Goal: Transaction & Acquisition: Purchase product/service

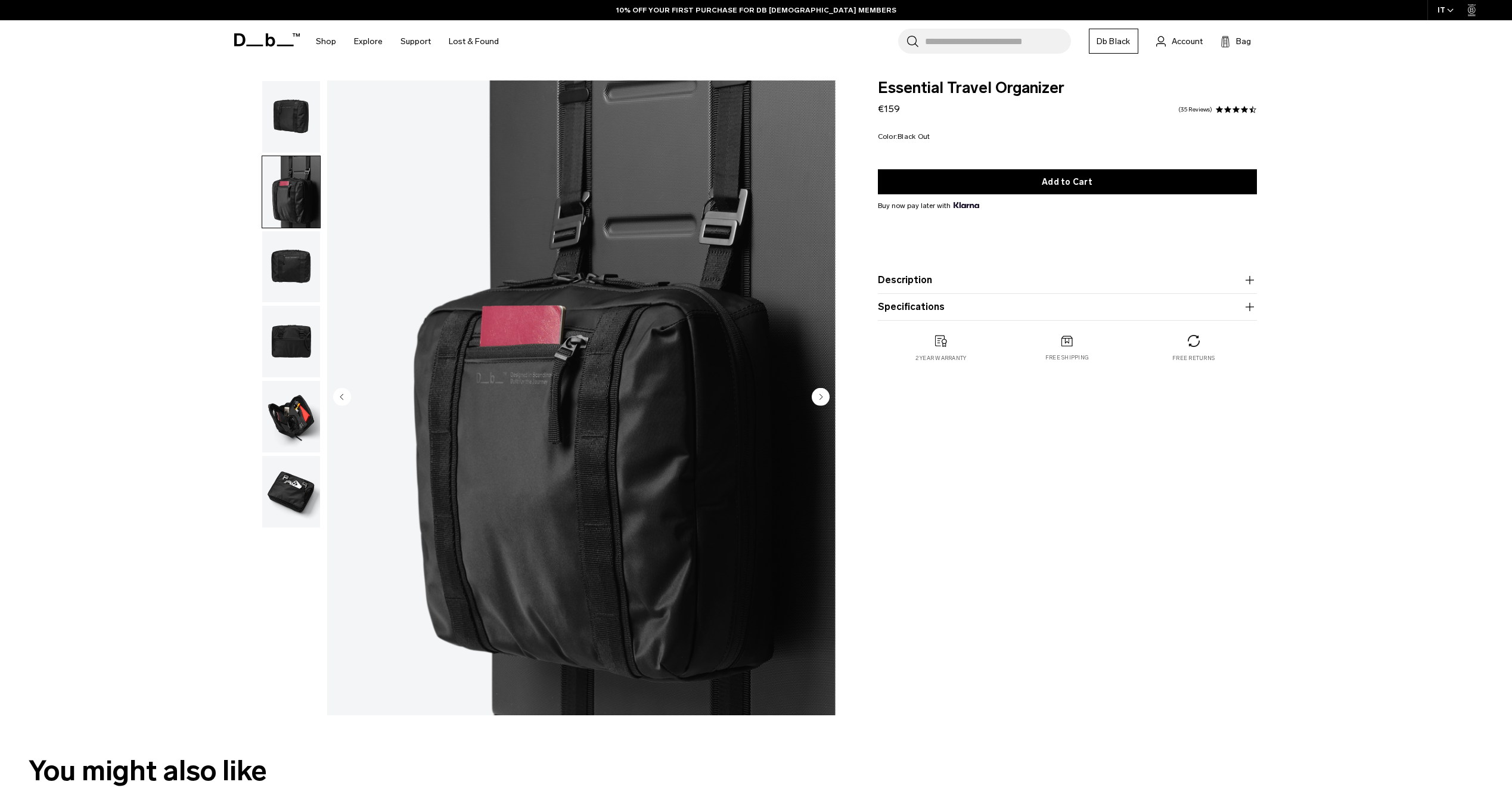
click at [288, 277] on img "button" at bounding box center [291, 267] width 58 height 72
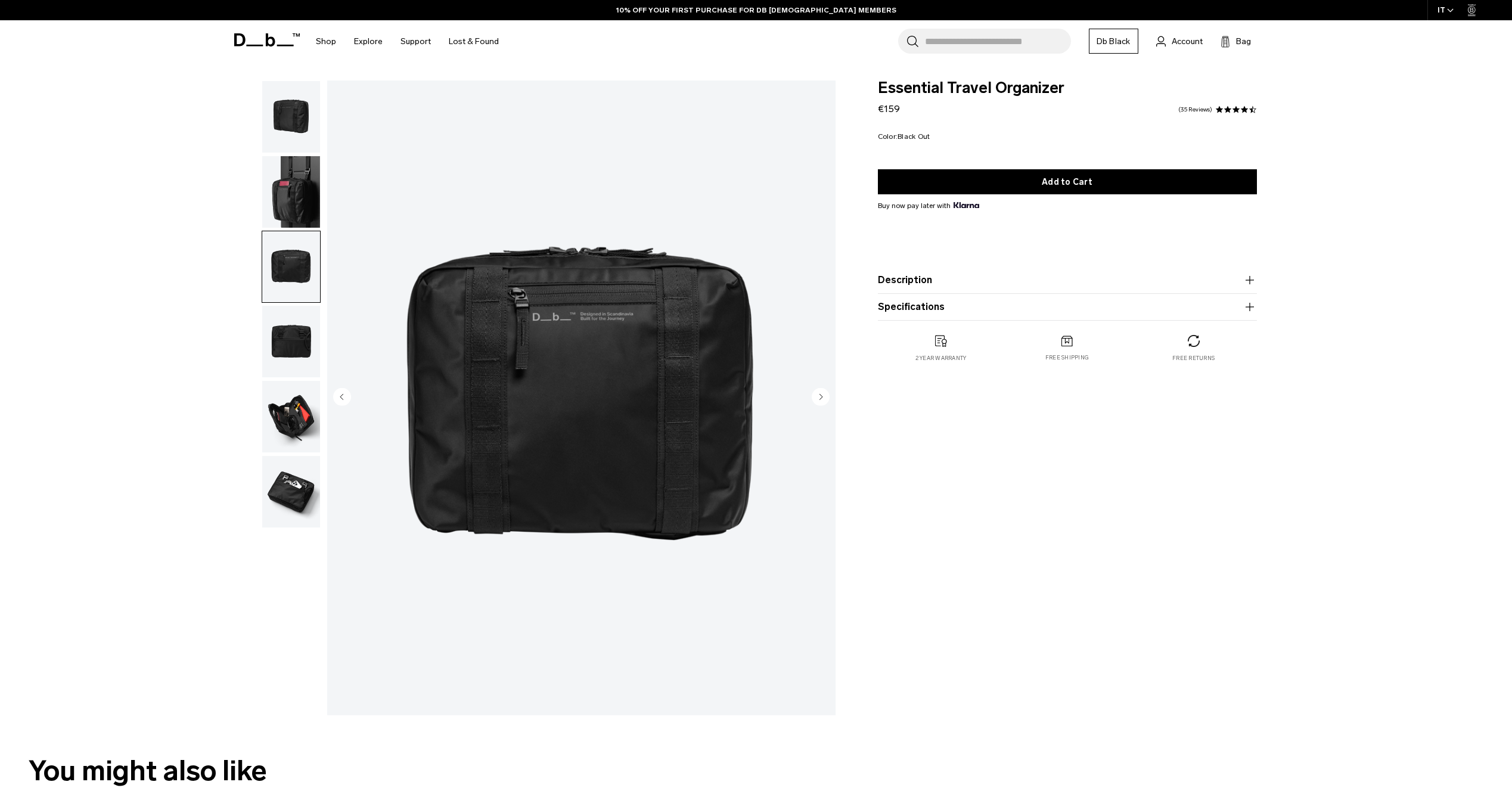
click at [284, 329] on img "button" at bounding box center [291, 341] width 58 height 72
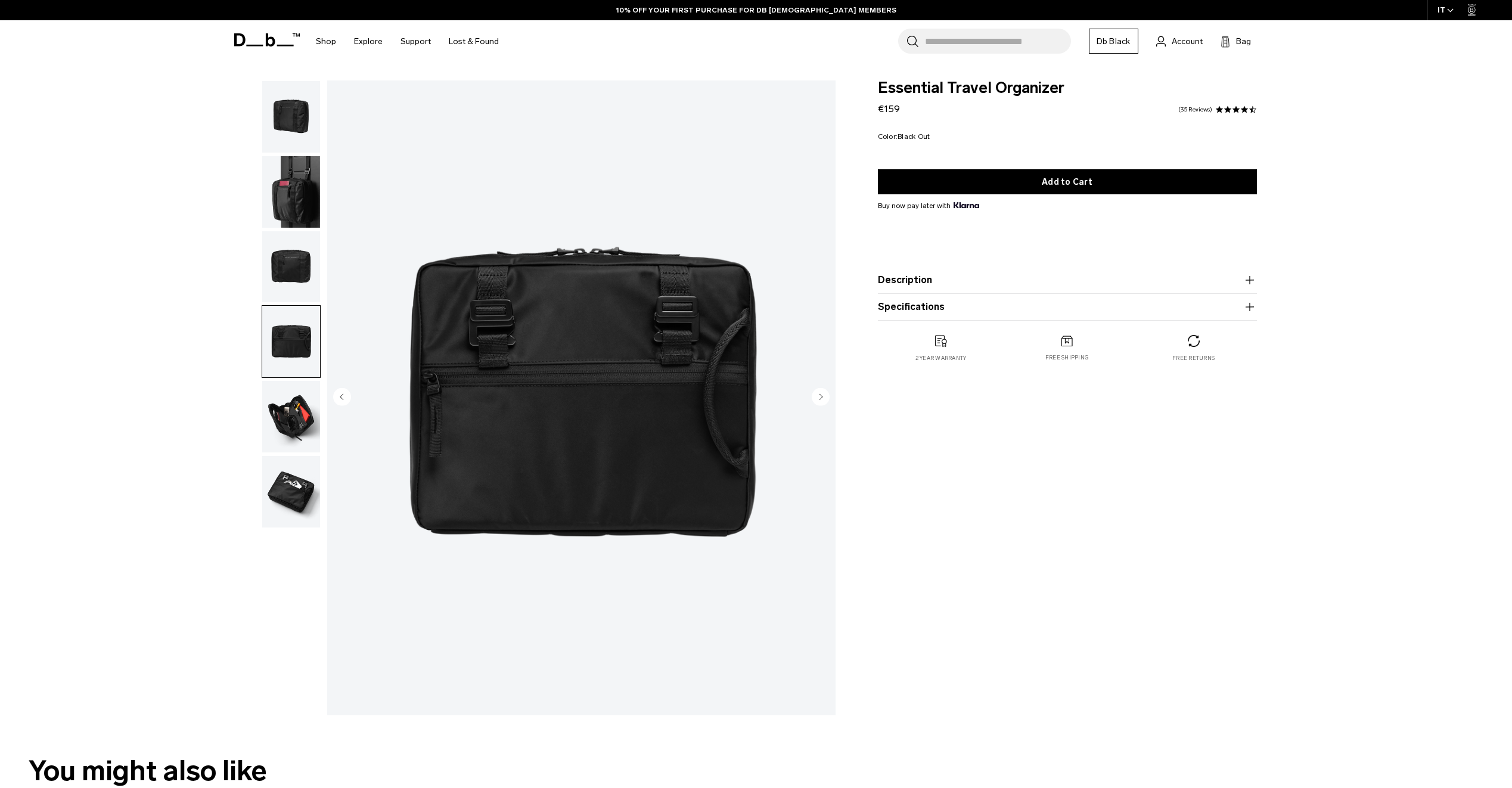
click at [278, 413] on img "button" at bounding box center [291, 416] width 58 height 72
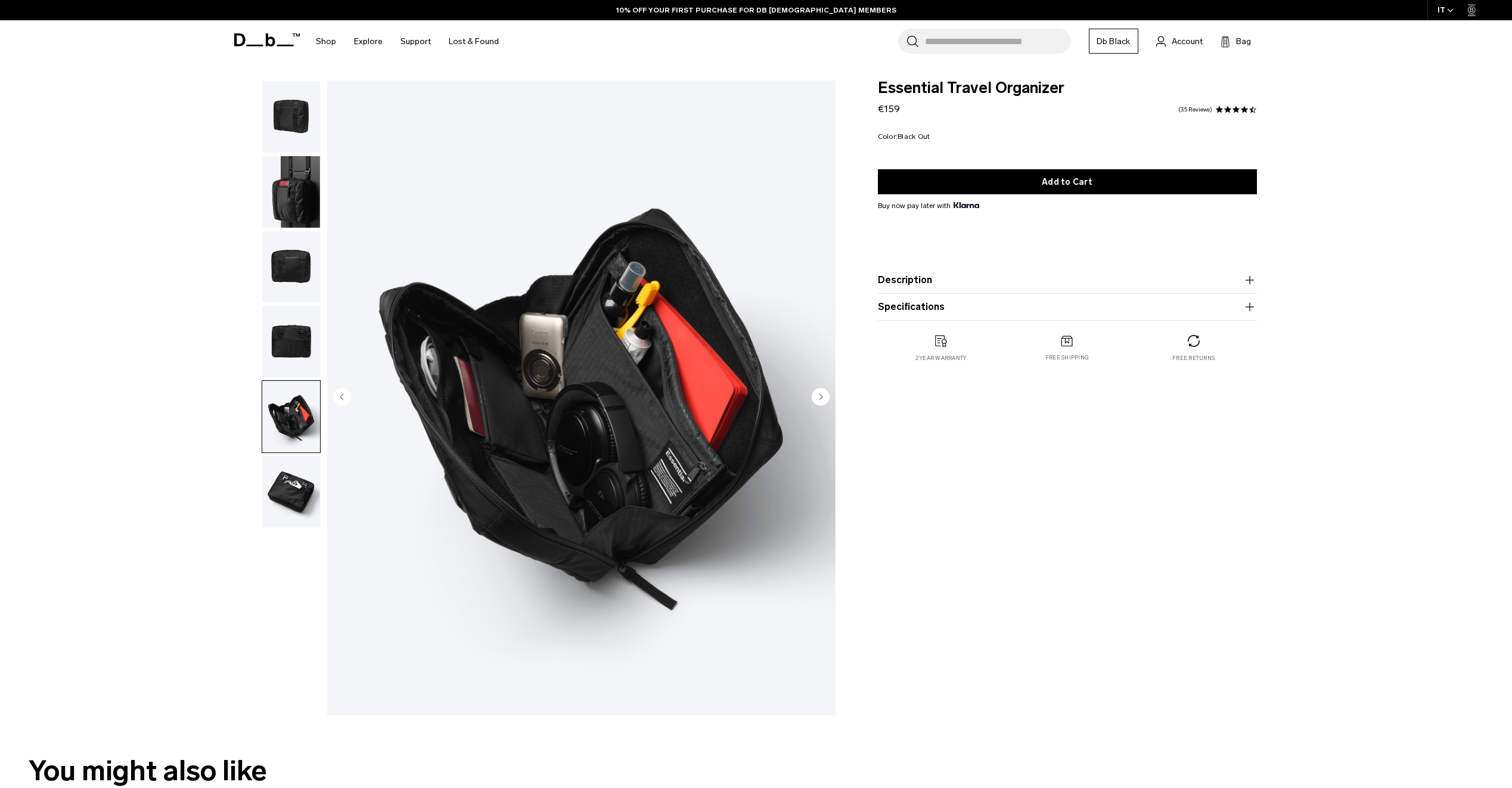
click at [279, 472] on img "button" at bounding box center [291, 491] width 58 height 72
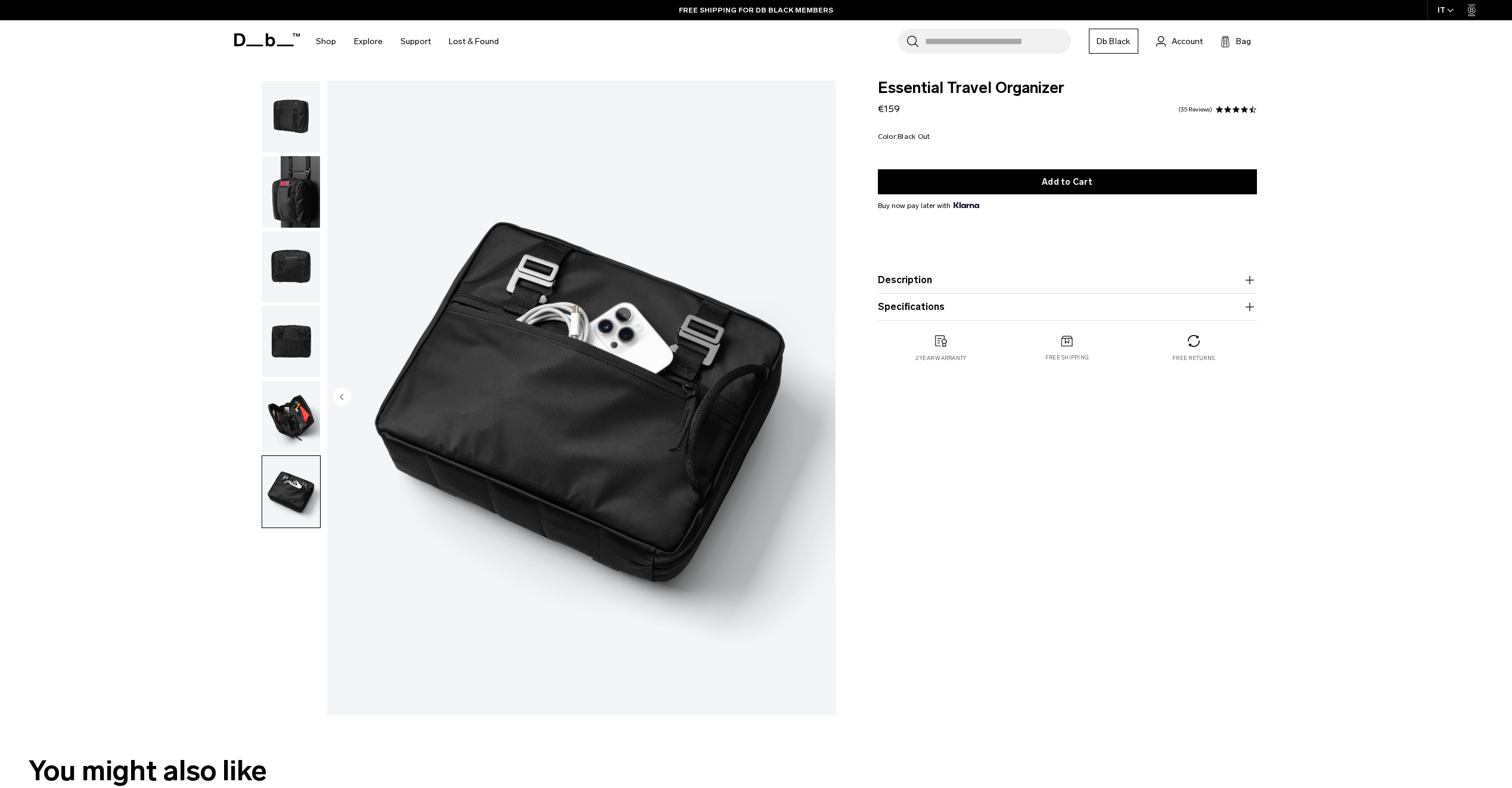
click at [178, 428] on div "Essential Travel Organizer Black Out Essential Travel Organizer €159 4.6 star r…" at bounding box center [756, 401] width 1512 height 641
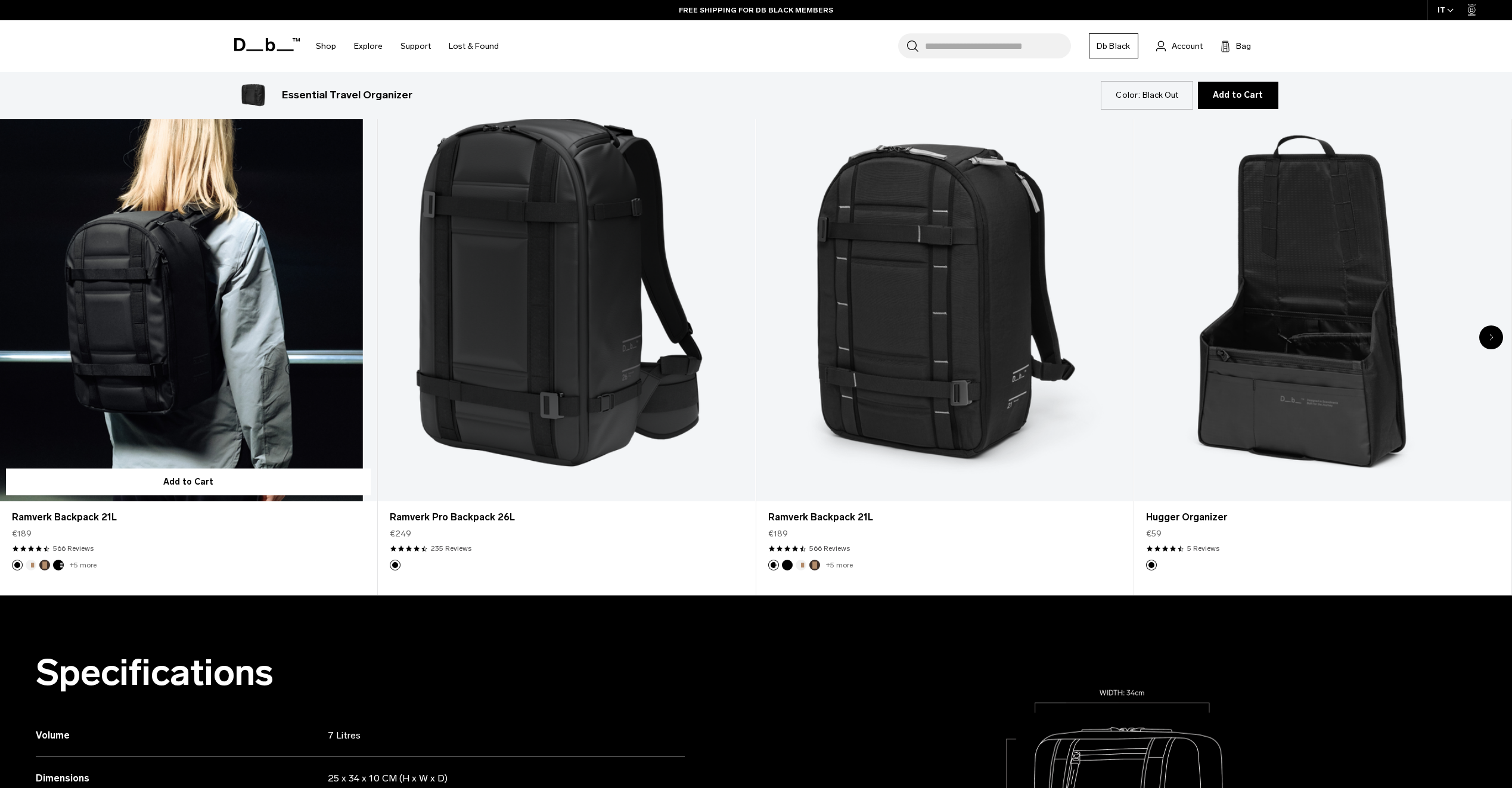
scroll to position [716, 0]
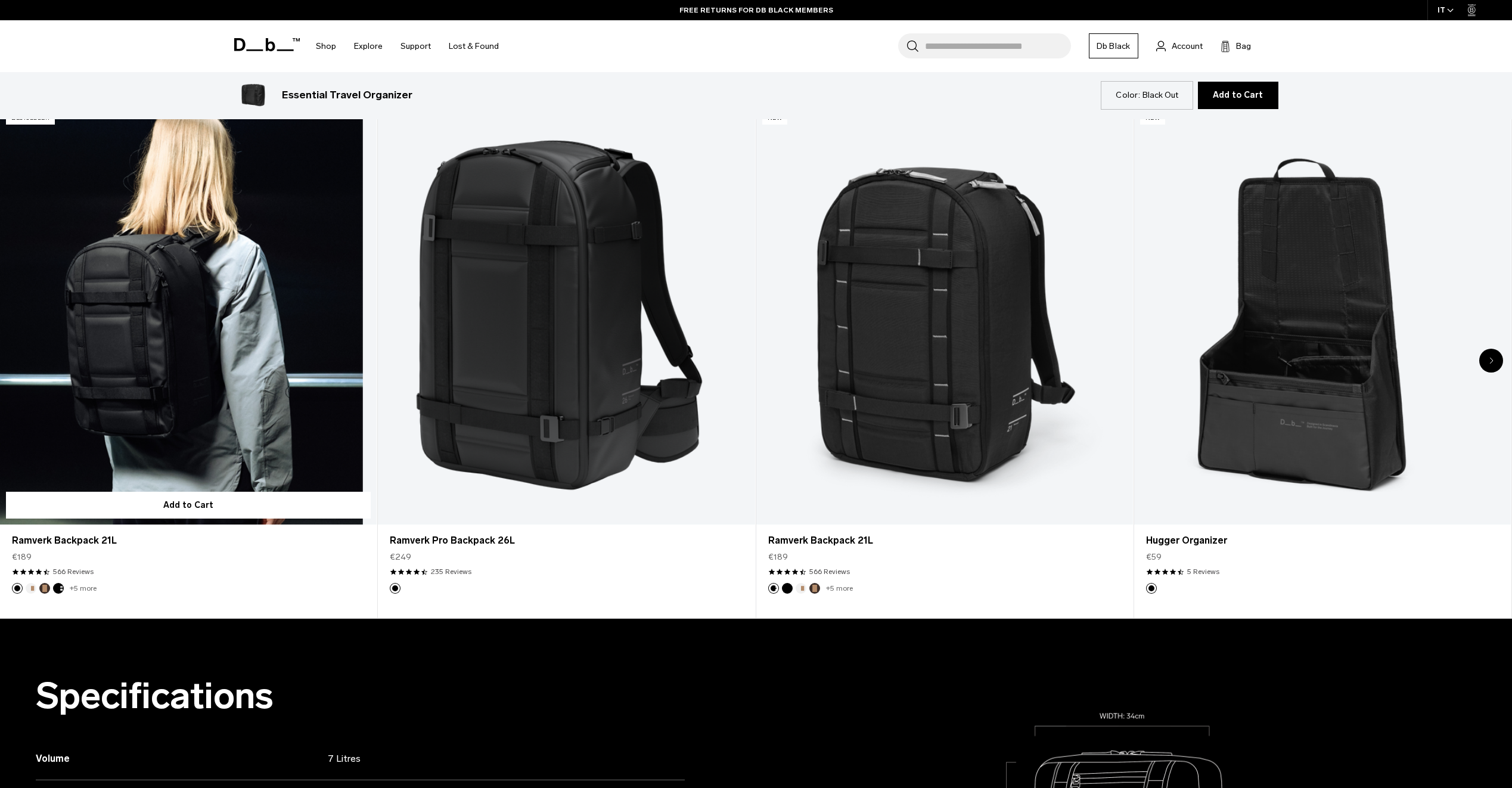
click at [147, 295] on link "Ramverk Backpack 21L" at bounding box center [188, 315] width 376 height 419
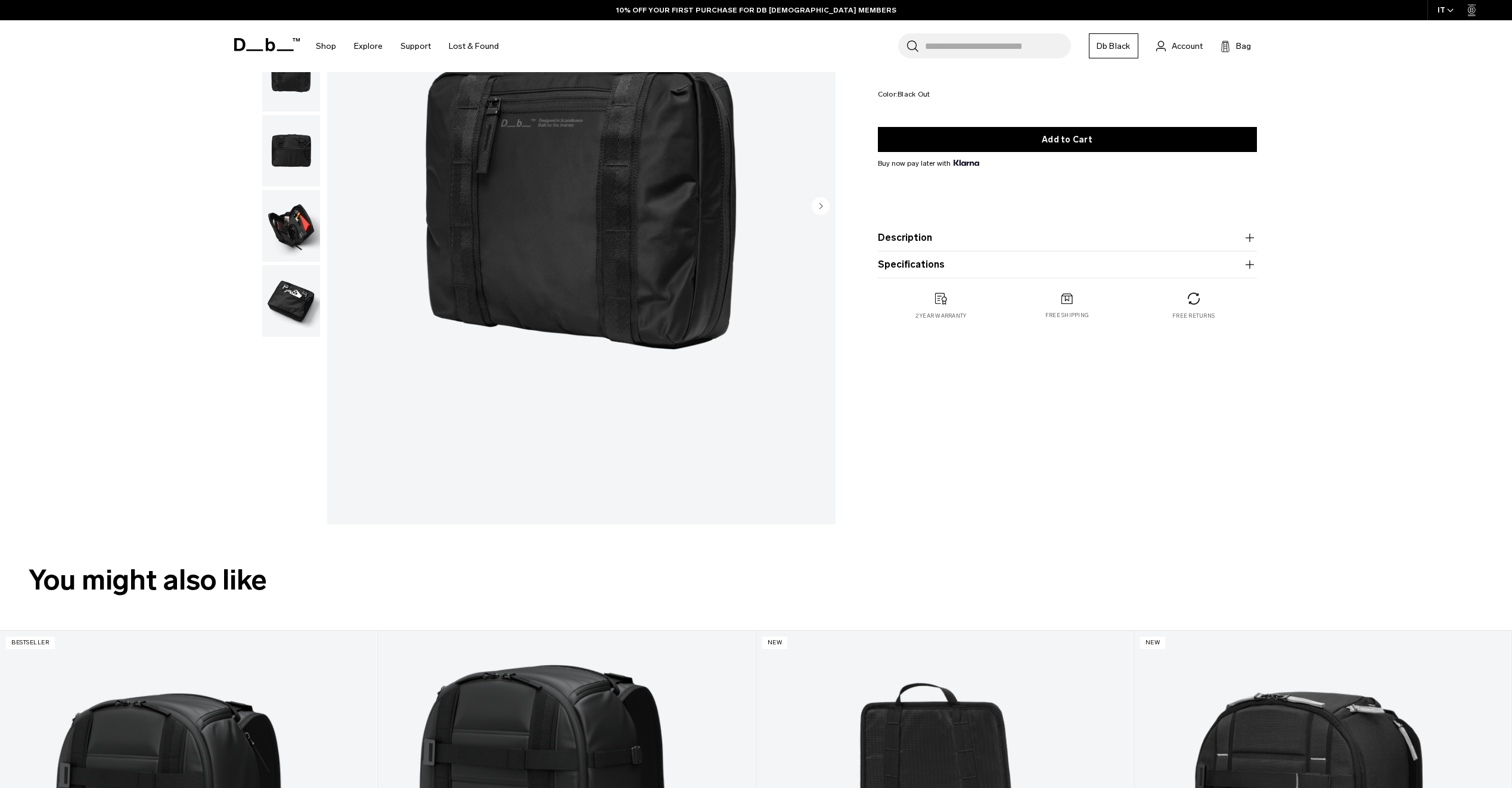
scroll to position [179, 0]
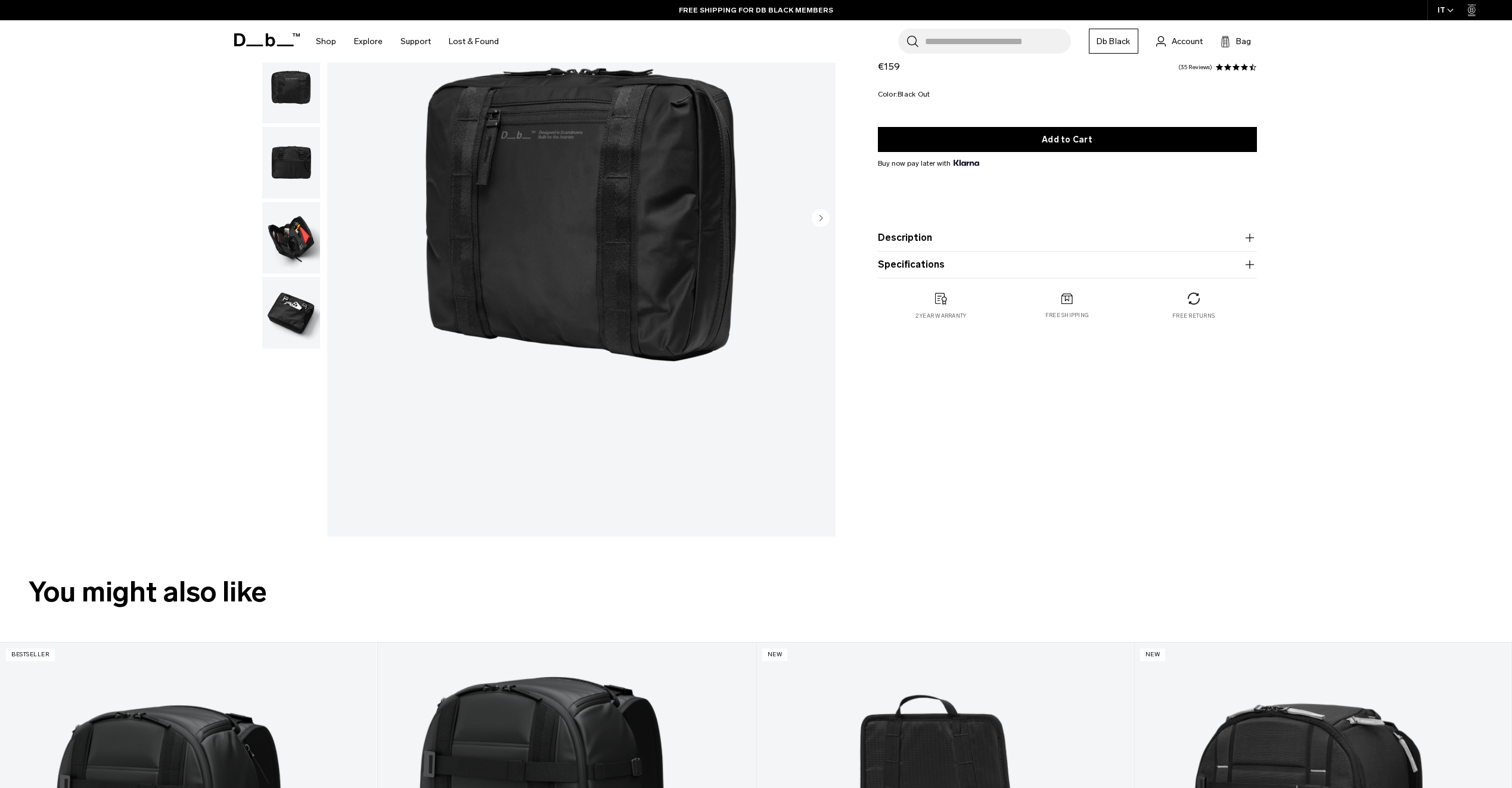
click at [912, 245] on button "Description" at bounding box center [1067, 238] width 379 height 14
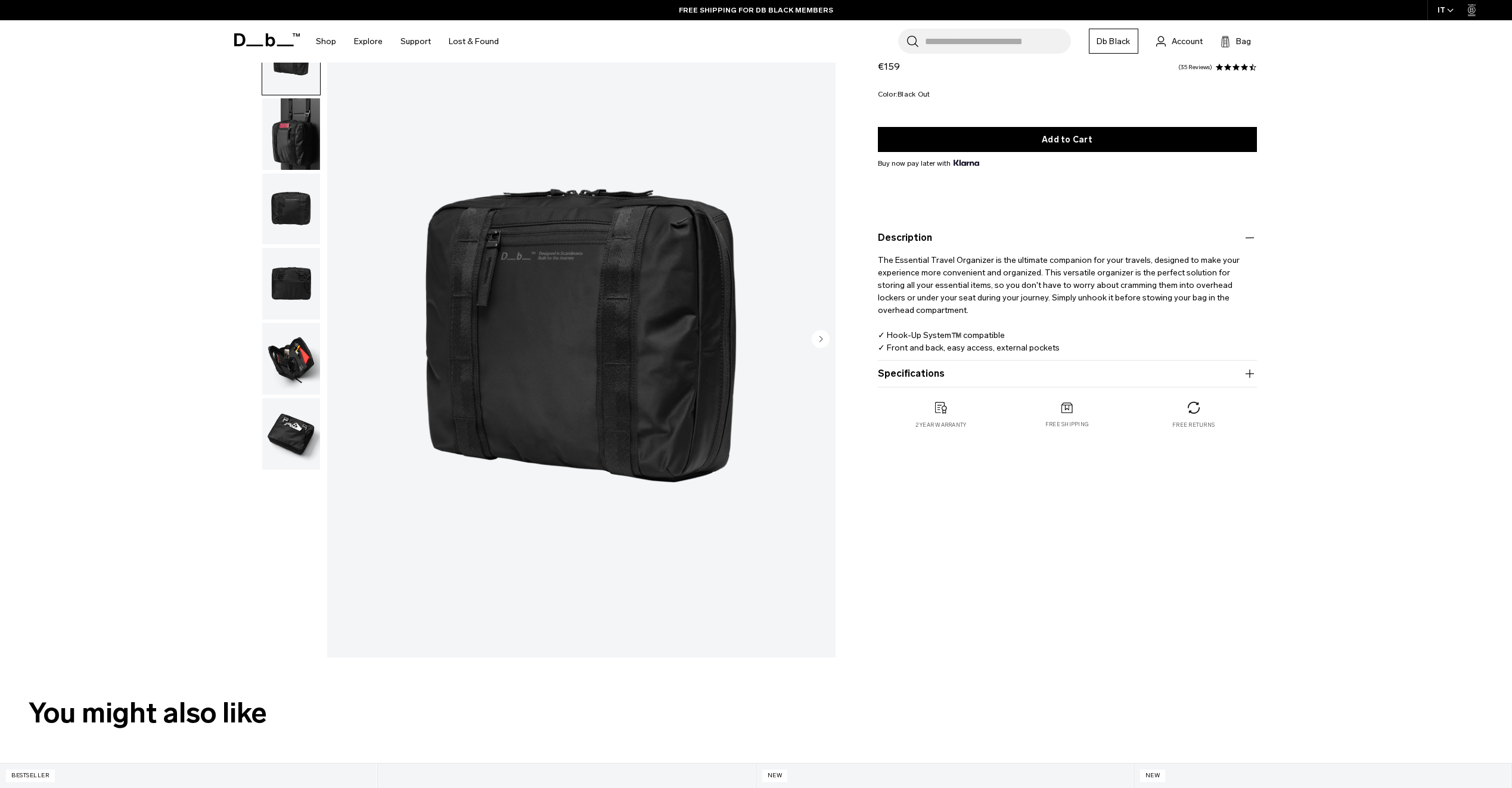
scroll to position [0, 0]
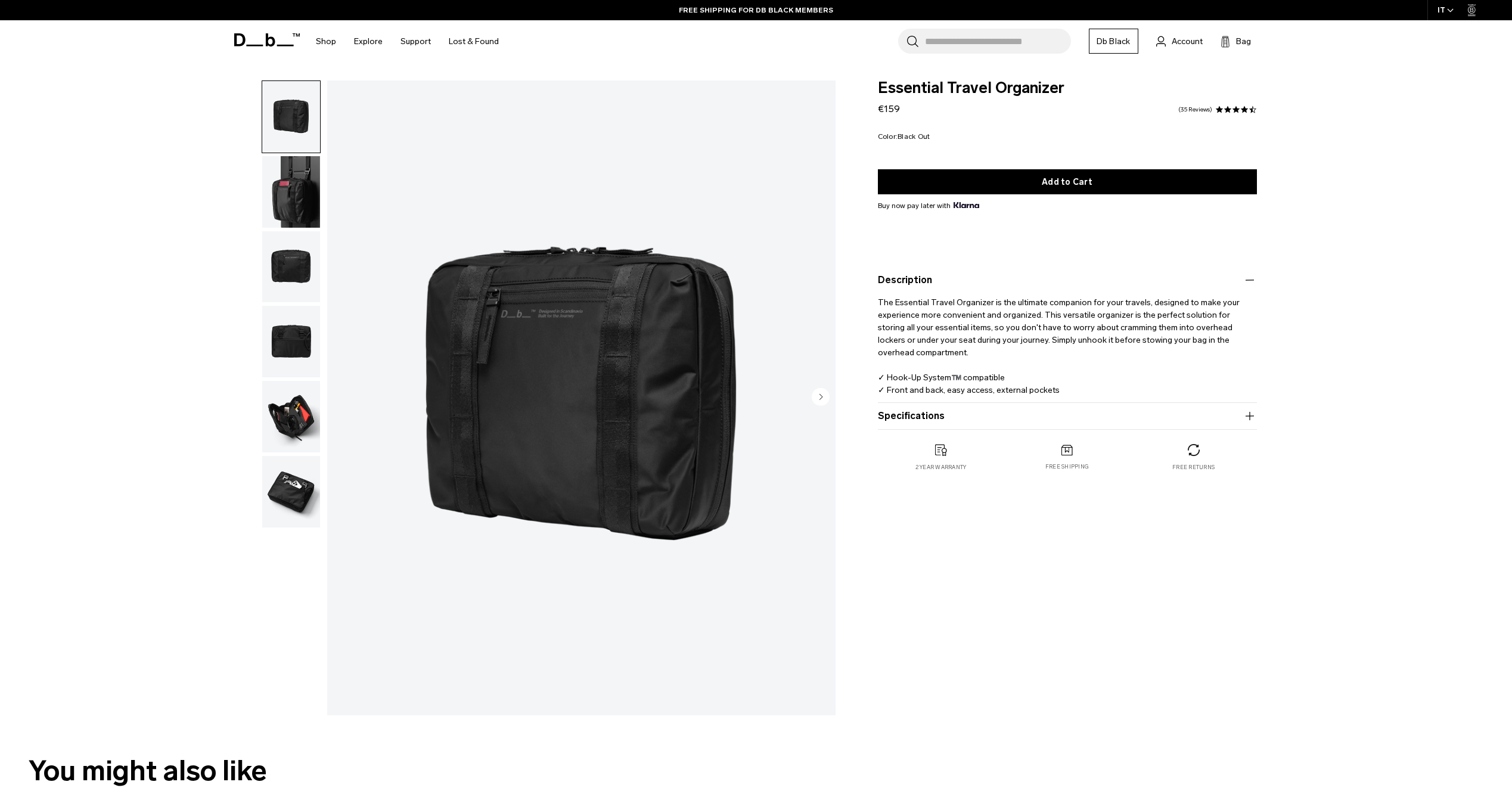
click at [281, 271] on img "button" at bounding box center [291, 267] width 58 height 72
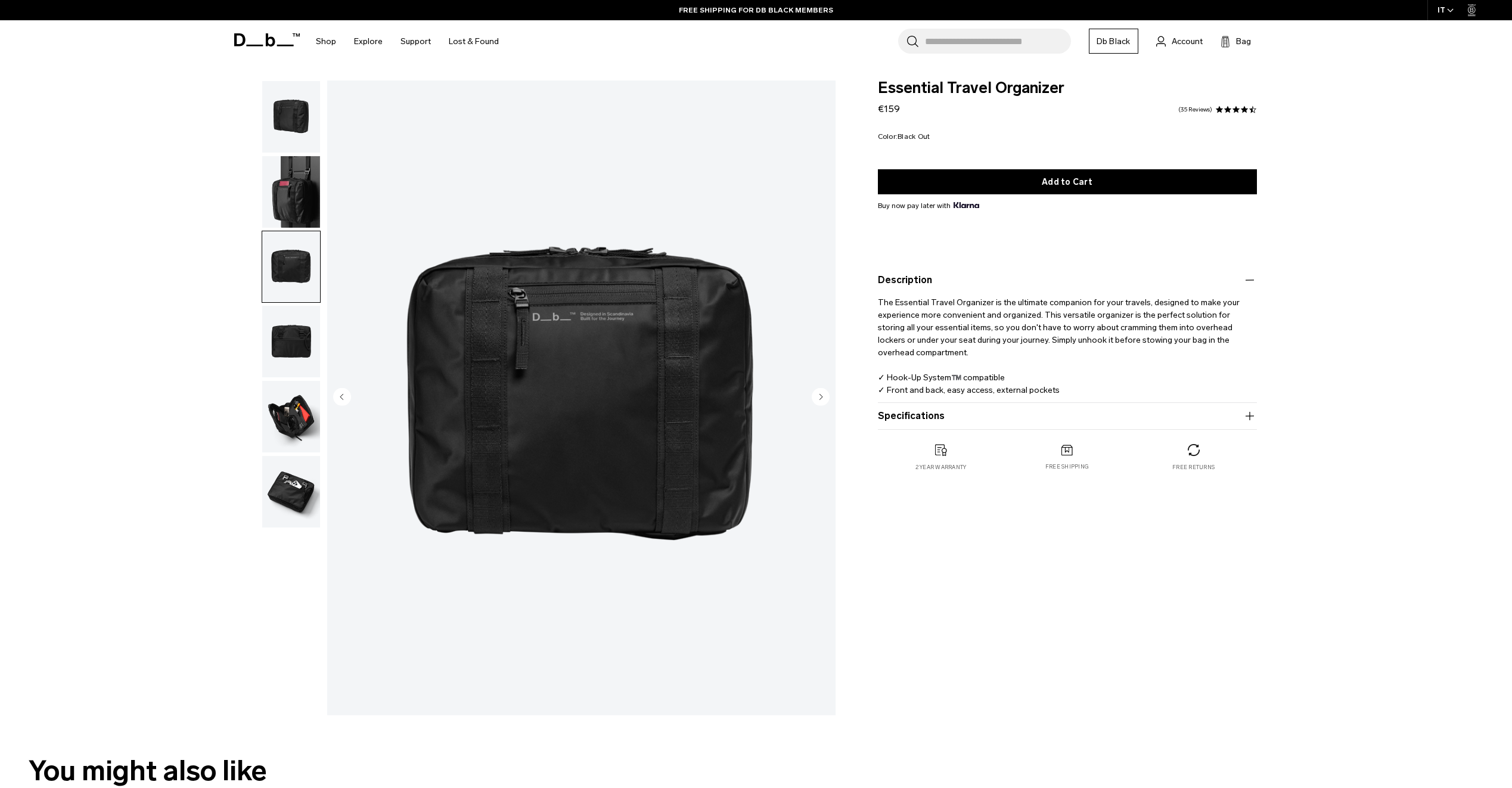
click at [284, 332] on img "button" at bounding box center [291, 341] width 58 height 72
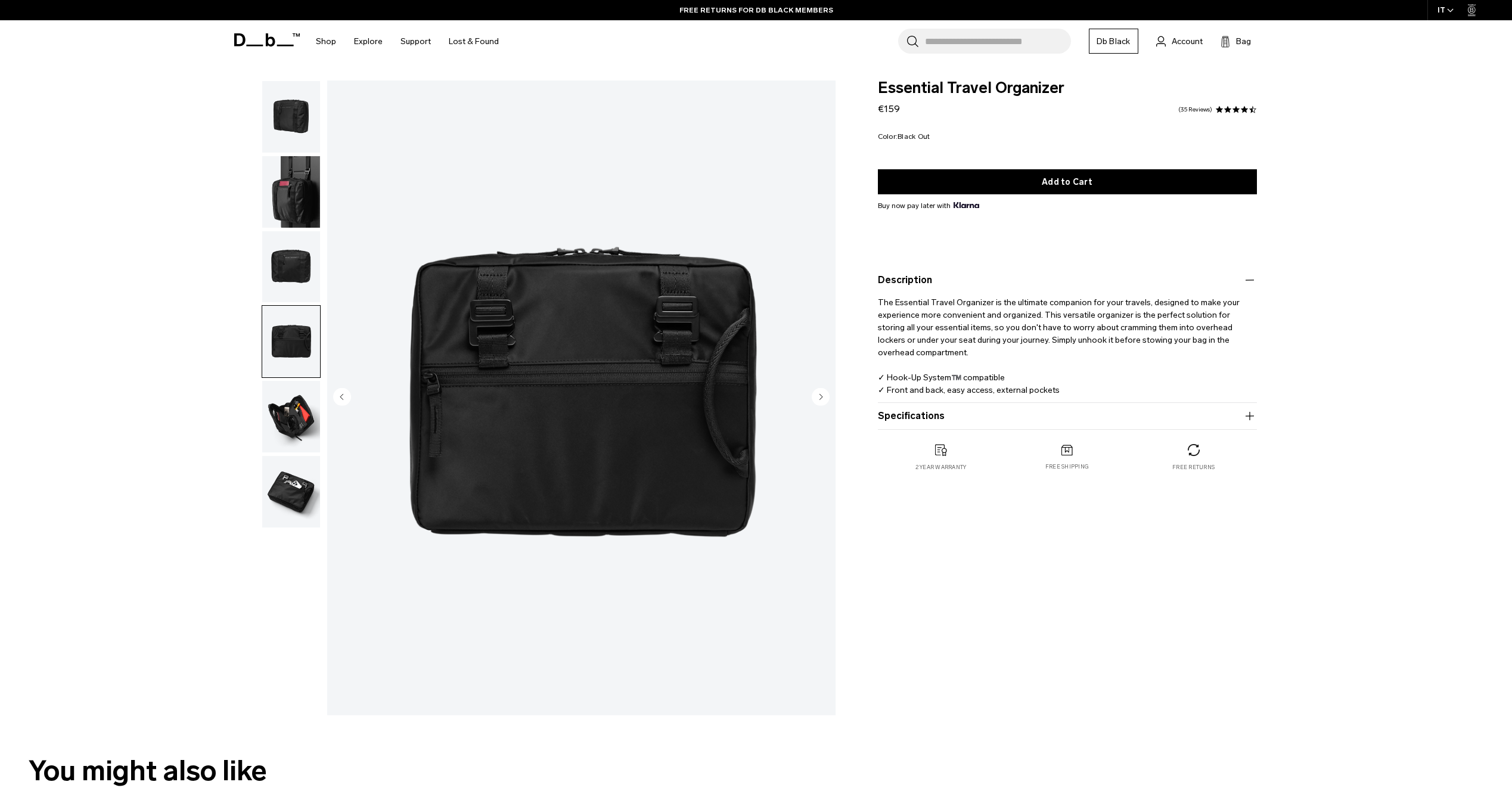
click at [292, 417] on img "button" at bounding box center [291, 416] width 58 height 72
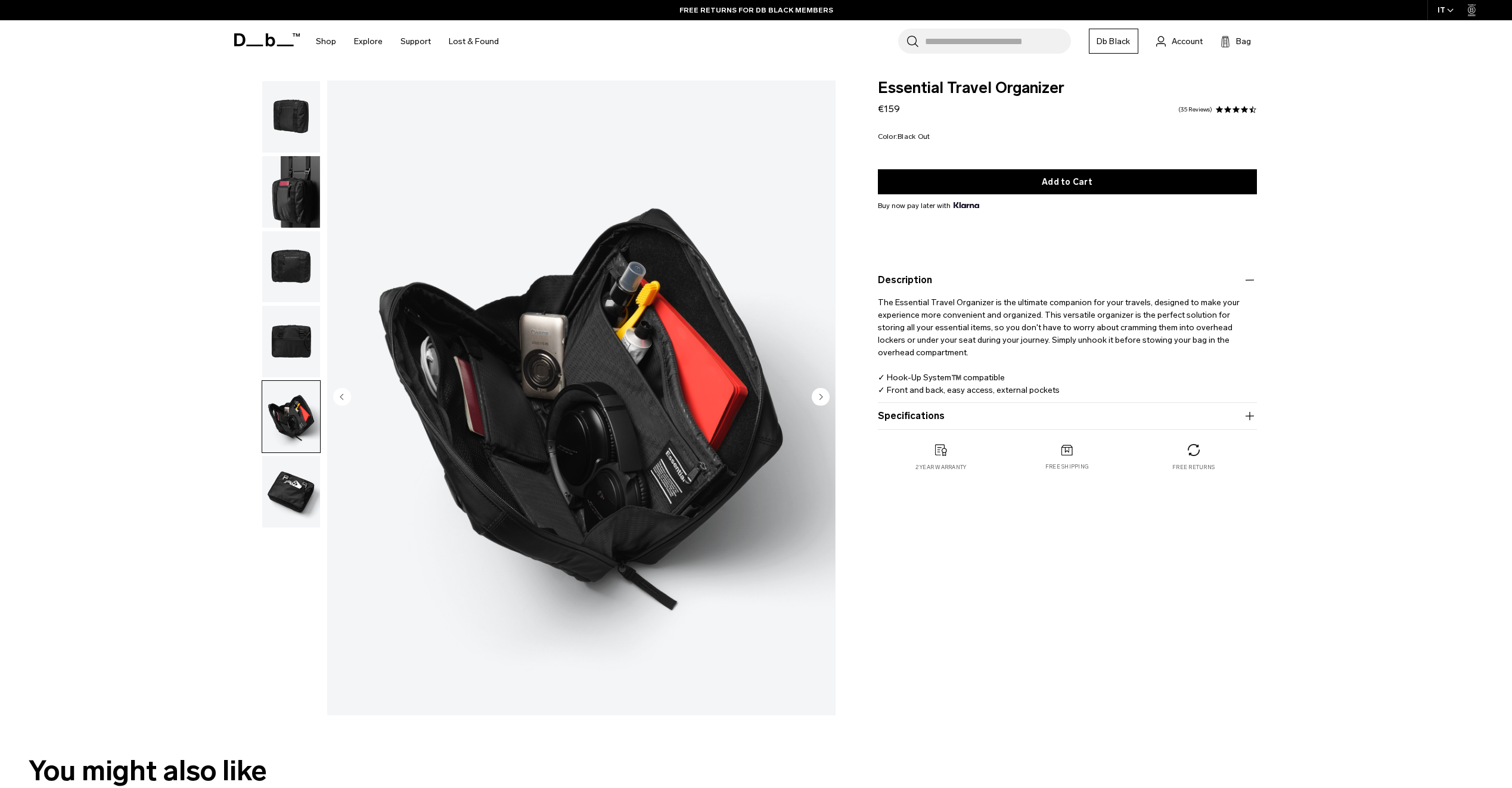
click at [294, 483] on img "button" at bounding box center [291, 491] width 58 height 72
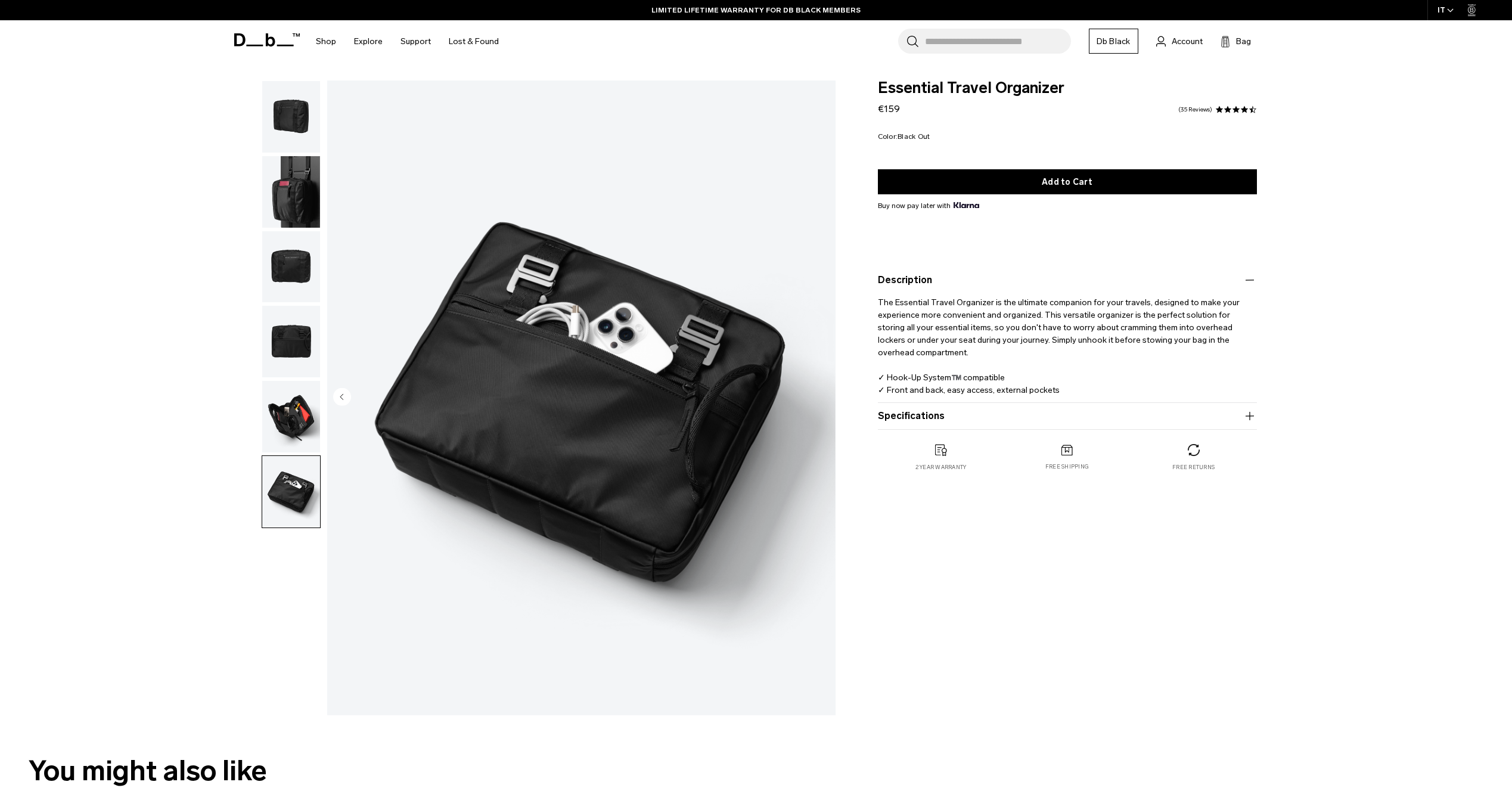
click at [919, 409] on button "Specifications" at bounding box center [1067, 416] width 379 height 14
drag, startPoint x: 1056, startPoint y: 87, endPoint x: 991, endPoint y: 89, distance: 65.0
click at [991, 89] on span "Essential Travel Organizer" at bounding box center [1067, 88] width 379 height 16
drag, startPoint x: 991, startPoint y: 89, endPoint x: 937, endPoint y: 96, distance: 54.5
click at [933, 93] on span "Essential Travel Organizer" at bounding box center [1067, 88] width 379 height 16
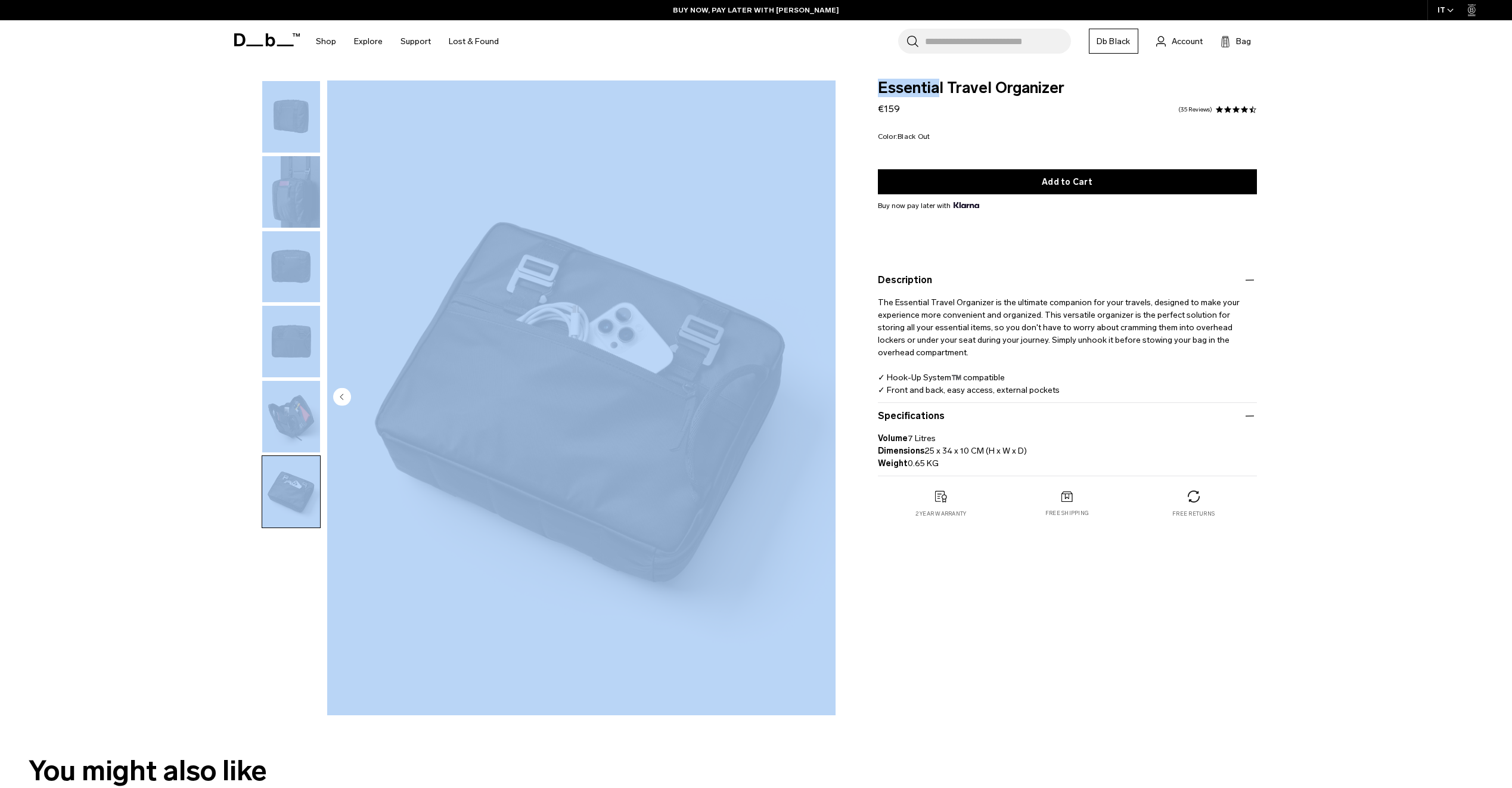
drag, startPoint x: 911, startPoint y: 88, endPoint x: 833, endPoint y: 85, distance: 78.1
click at [833, 85] on div "Gallery 3D Details Dimensions 06 / 06" at bounding box center [756, 401] width 1073 height 641
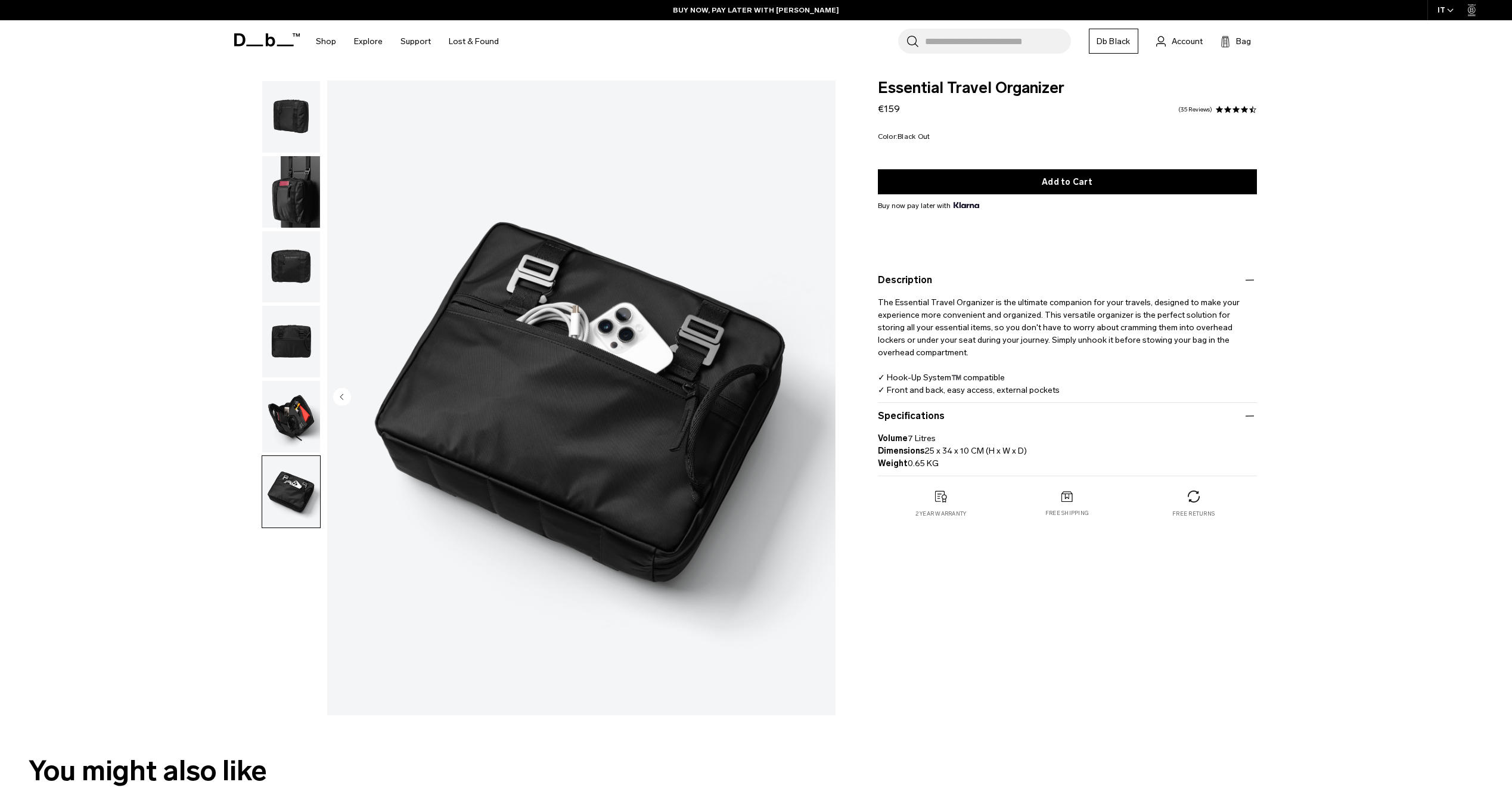
drag, startPoint x: 833, startPoint y: 85, endPoint x: 1003, endPoint y: 90, distance: 170.1
click at [1003, 90] on span "Essential Travel Organizer" at bounding box center [1067, 88] width 379 height 16
click at [931, 48] on input "Search for Bags, Luggage..." at bounding box center [998, 41] width 146 height 25
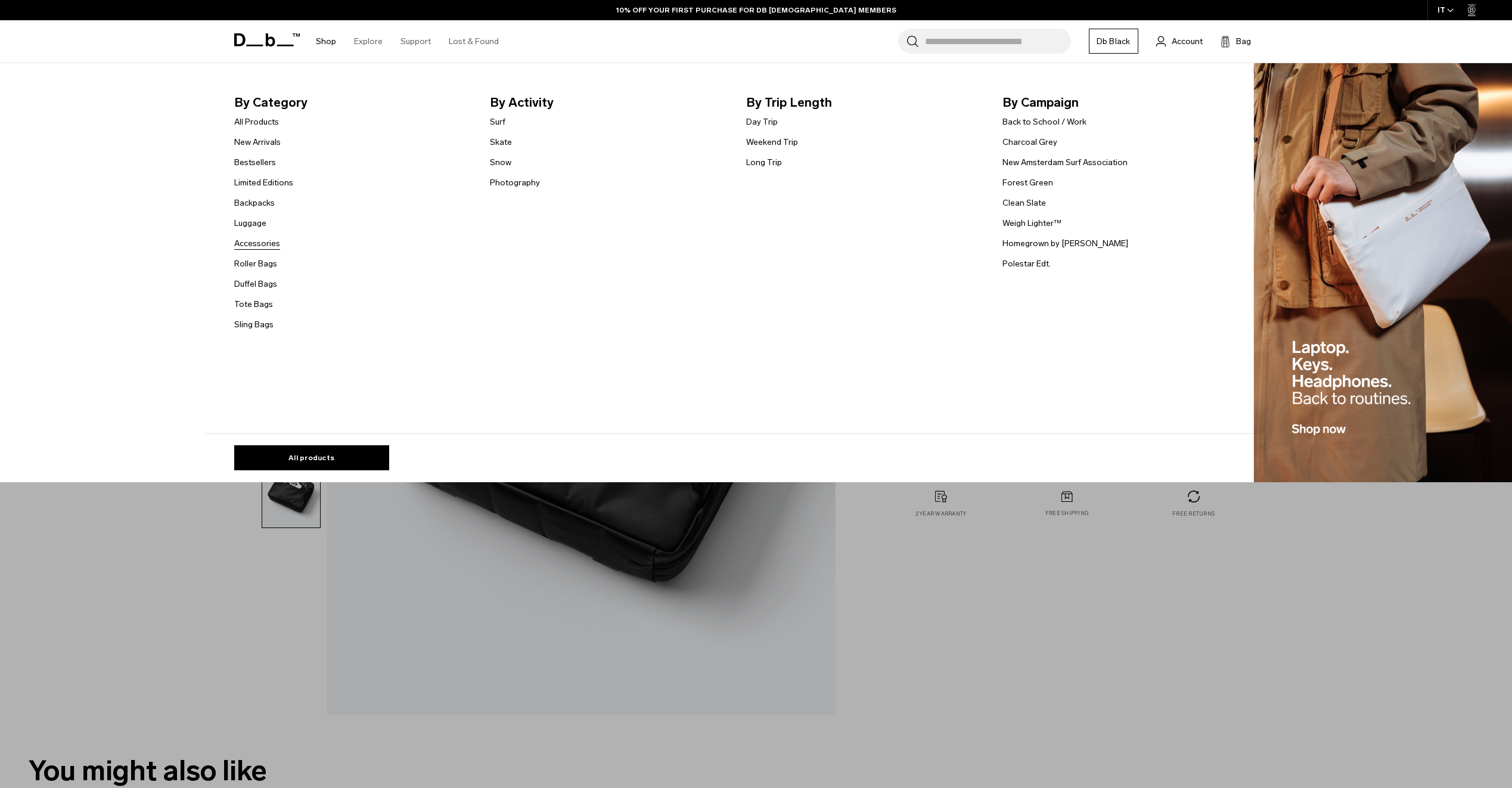
click at [249, 240] on link "Accessories" at bounding box center [257, 243] width 46 height 12
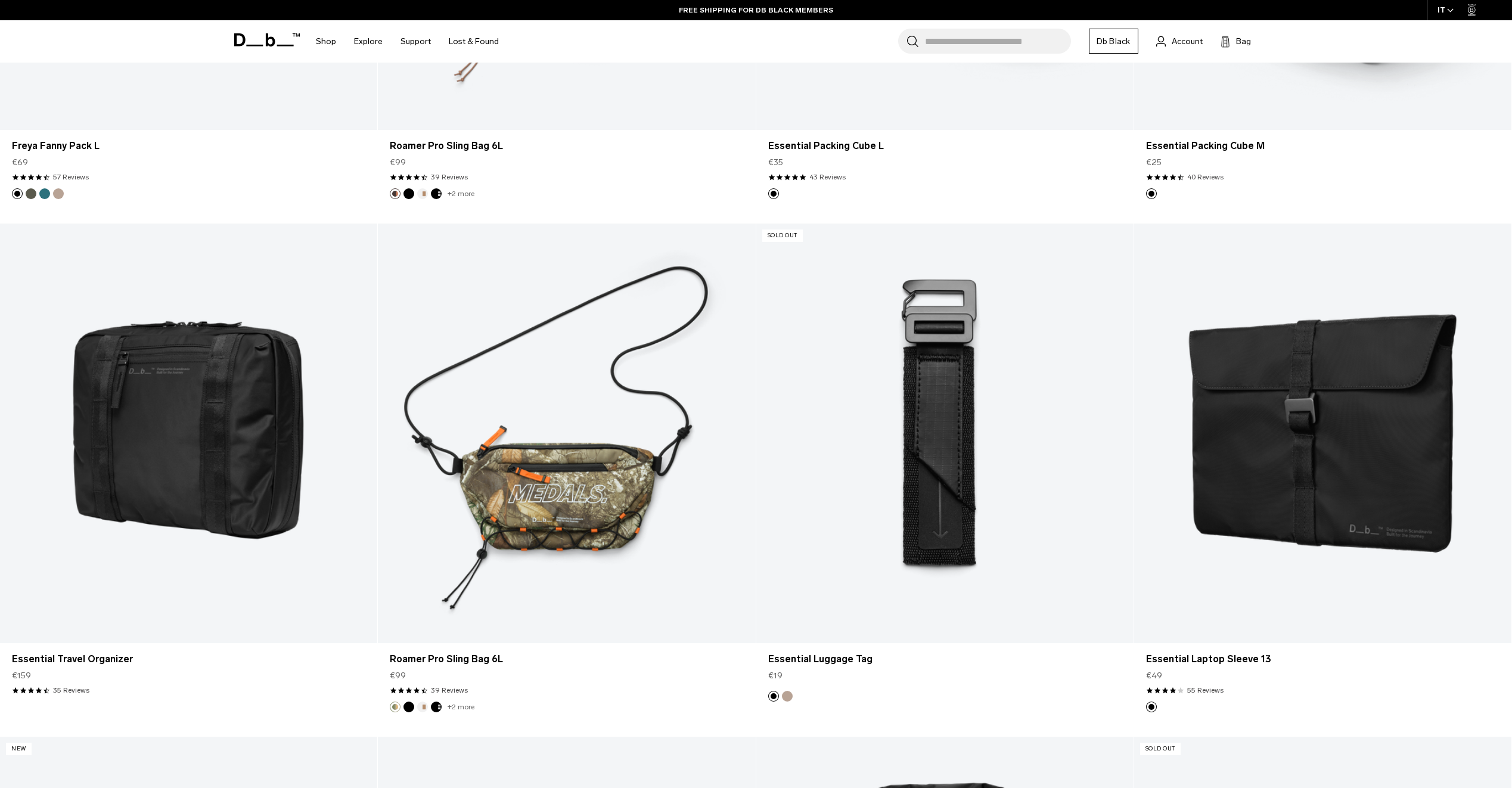
scroll to position [3470, 0]
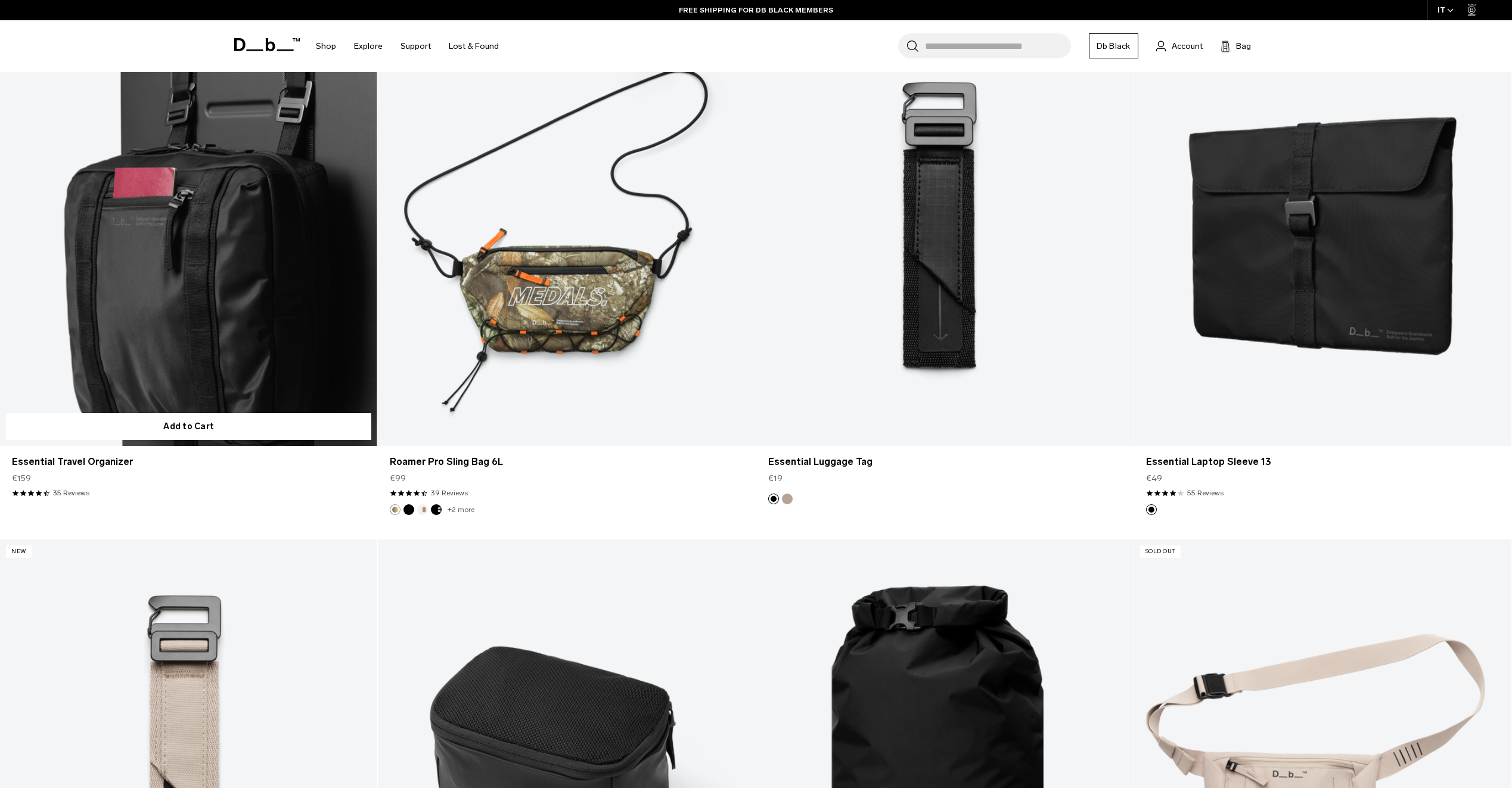
click at [234, 387] on link "Essential Travel Organizer" at bounding box center [189, 236] width 377 height 420
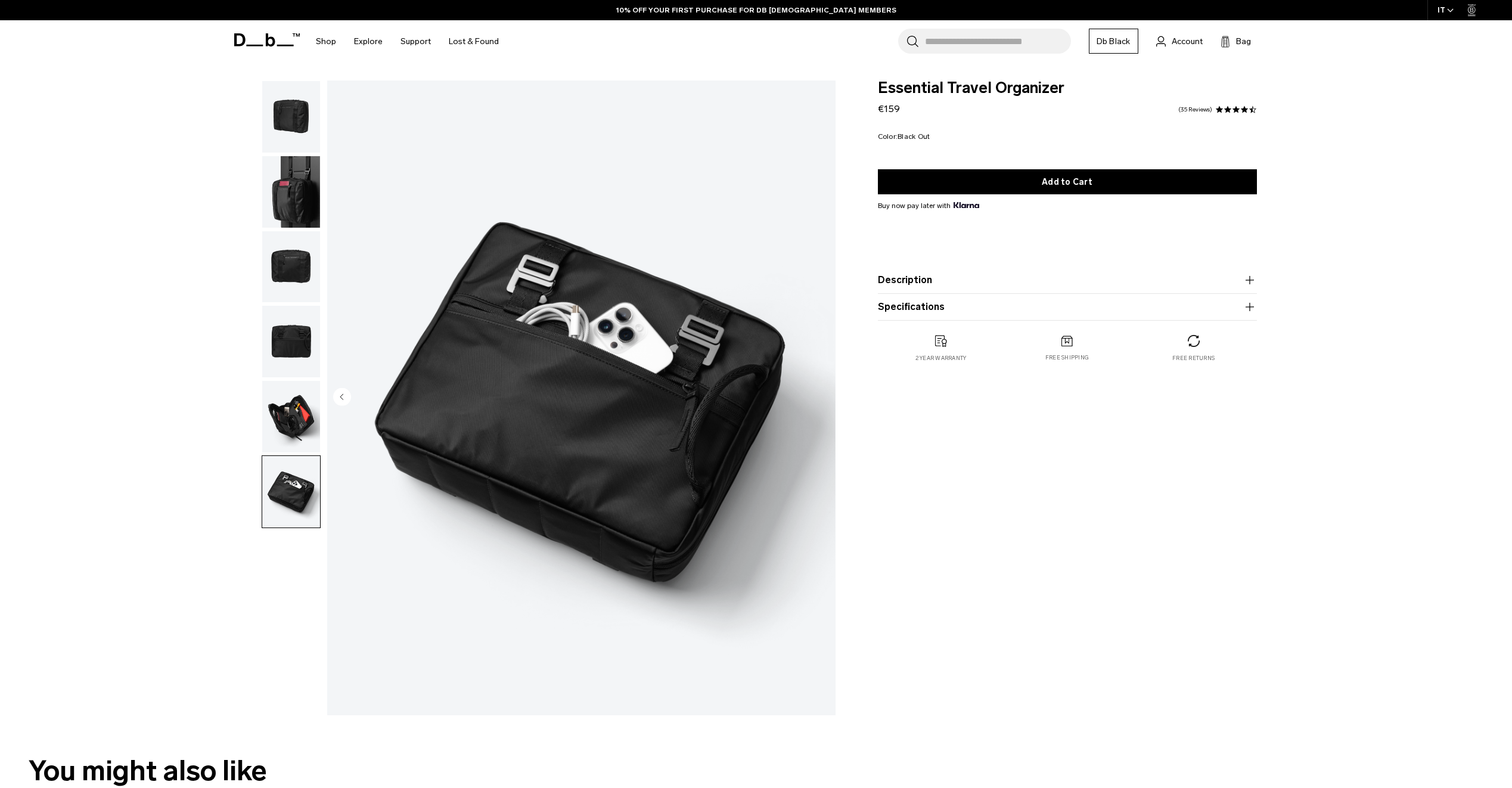
click at [271, 418] on img "button" at bounding box center [291, 416] width 58 height 72
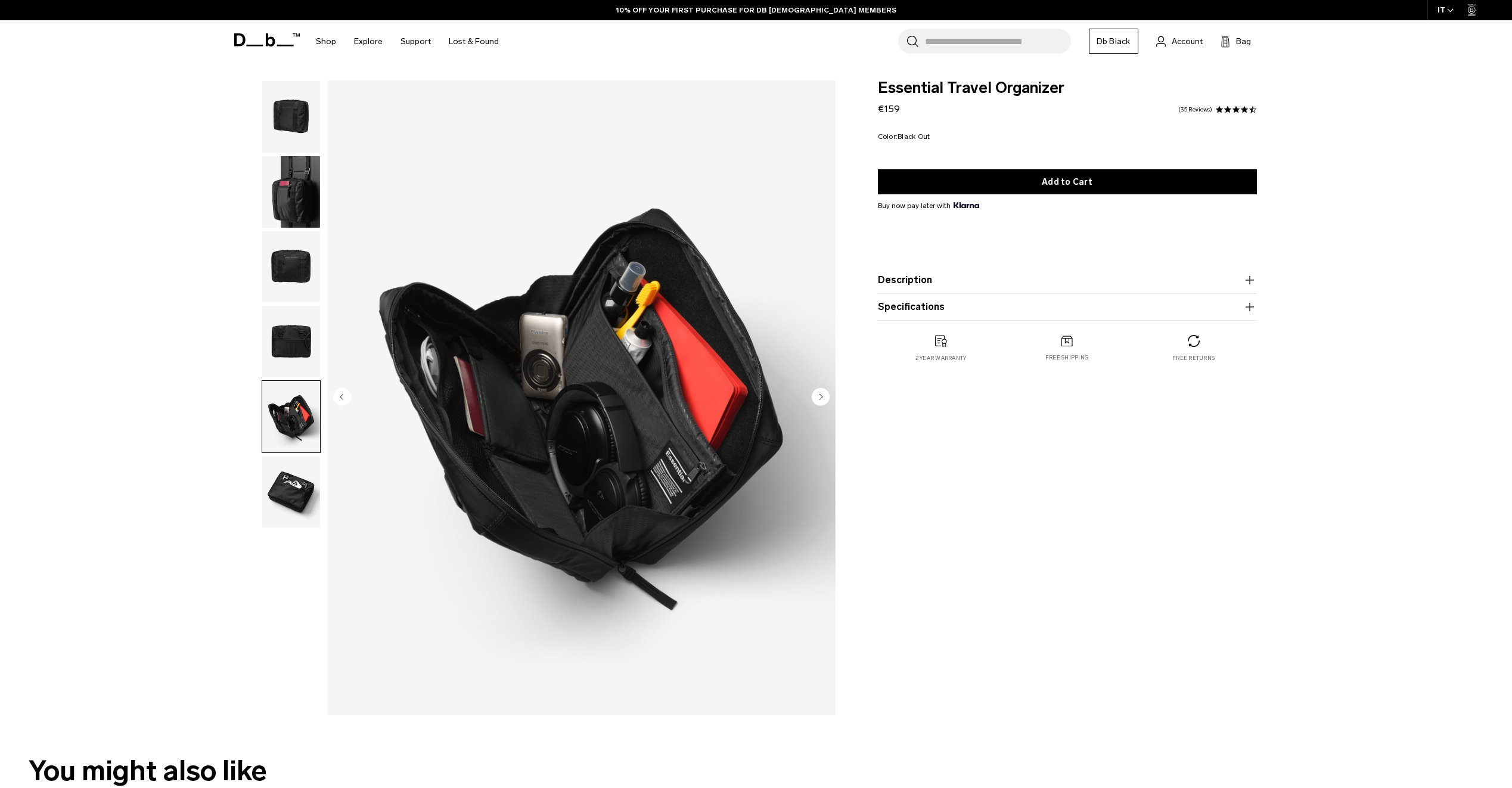
click at [283, 316] on img "button" at bounding box center [291, 341] width 58 height 72
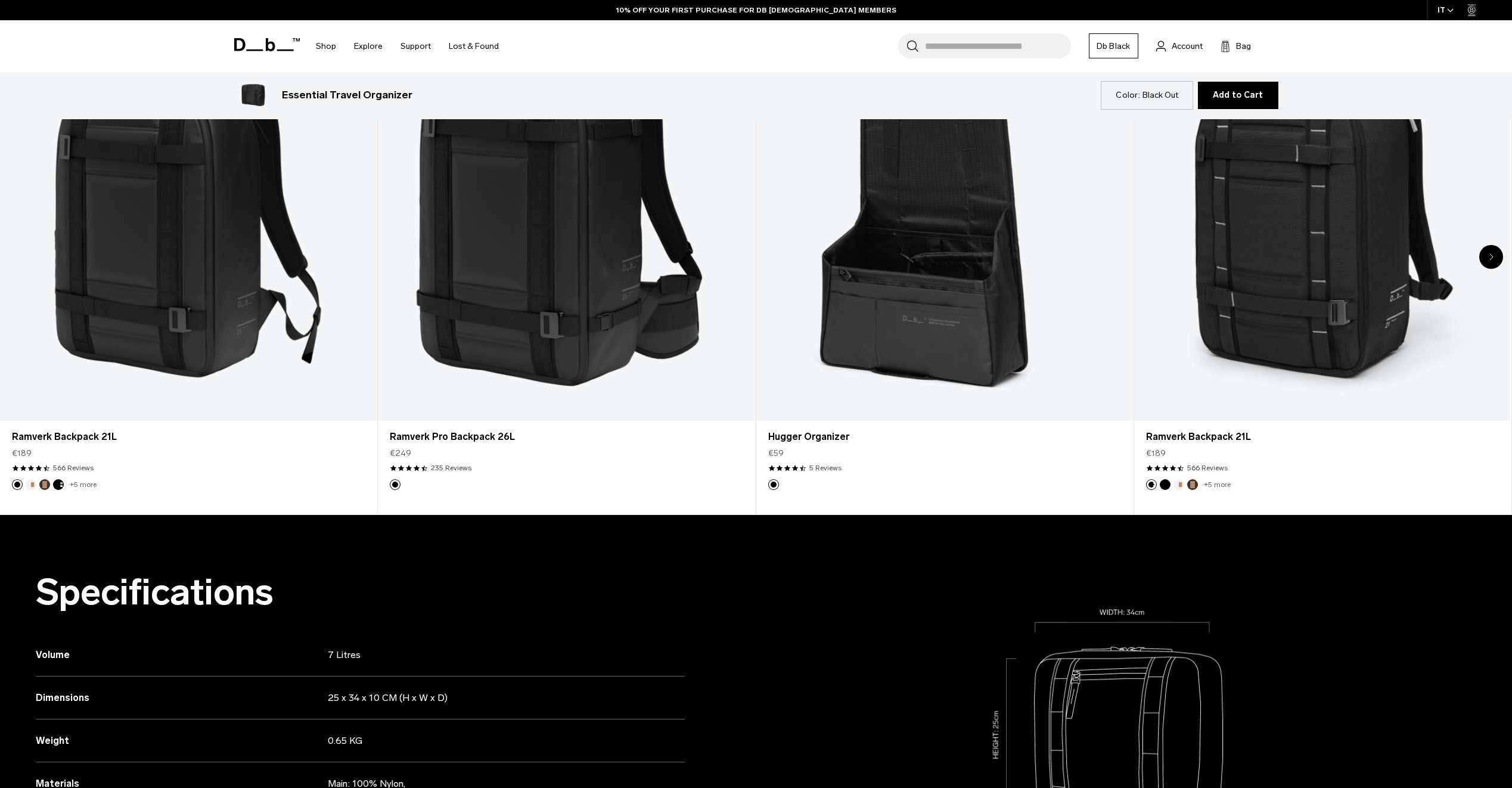
scroll to position [834, 0]
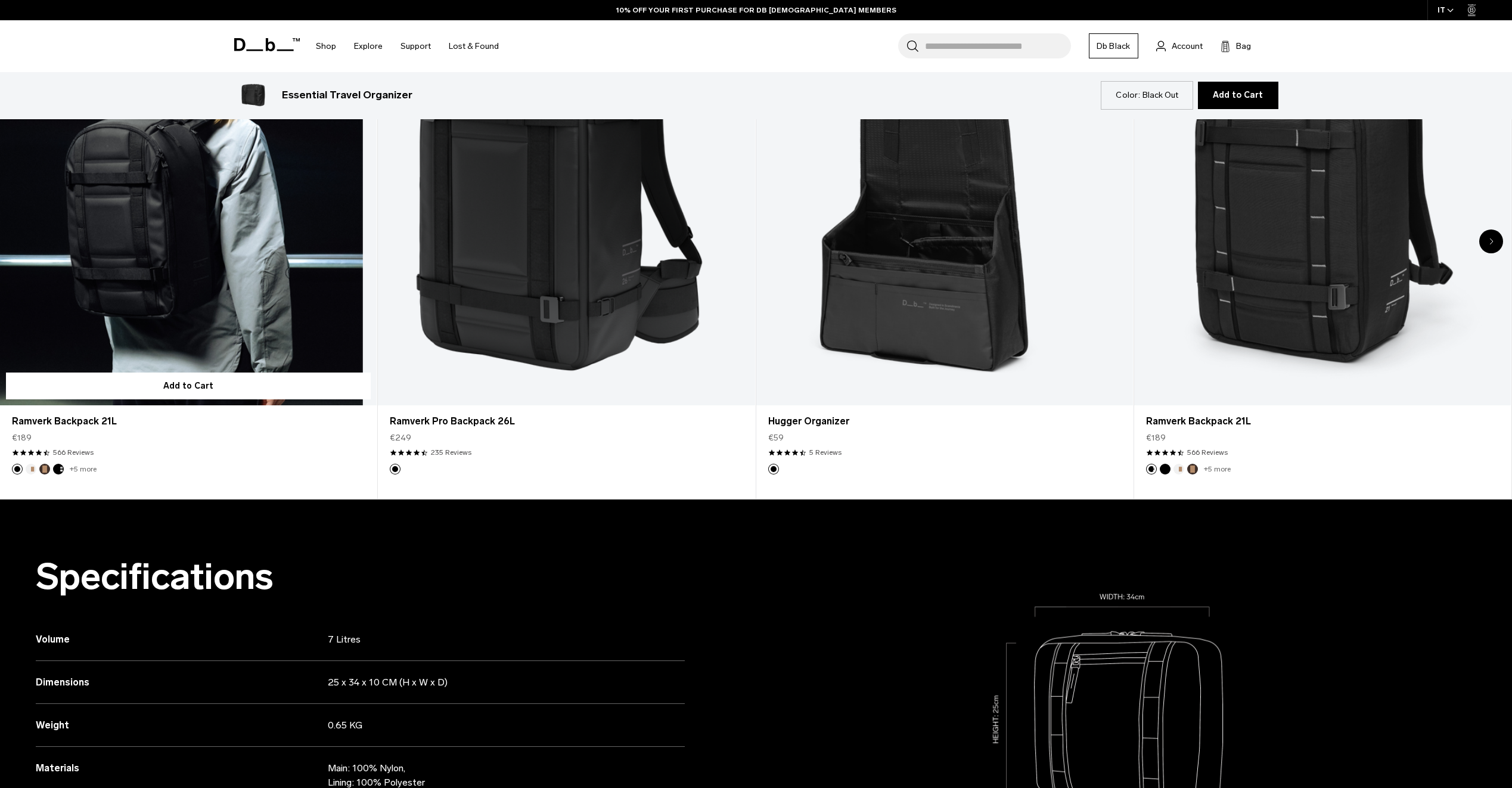
click at [174, 252] on link "Ramverk Backpack 21L" at bounding box center [188, 196] width 376 height 419
